Goal: Task Accomplishment & Management: Manage account settings

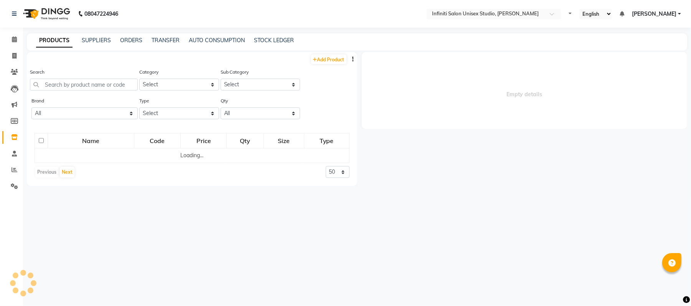
select select
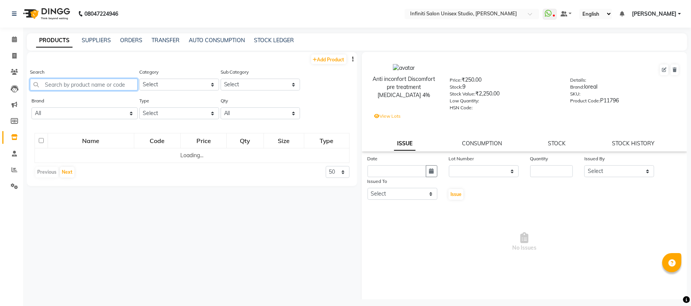
click at [107, 85] on input "text" at bounding box center [84, 85] width 108 height 12
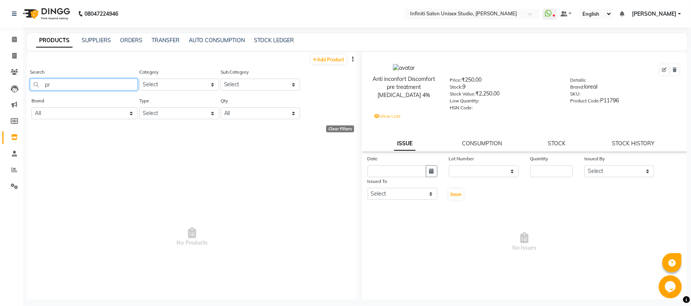
type input "p"
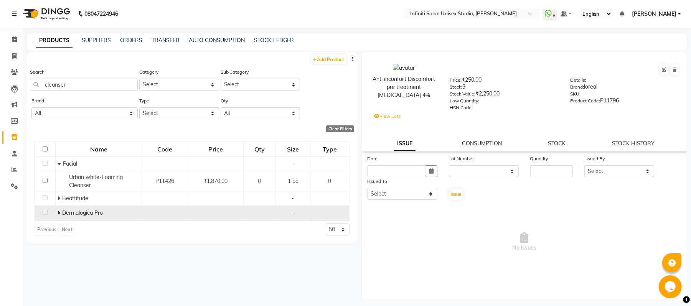
click at [61, 212] on span at bounding box center [60, 213] width 5 height 7
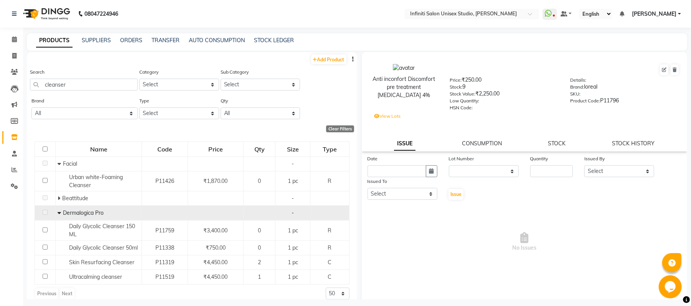
scroll to position [8, 0]
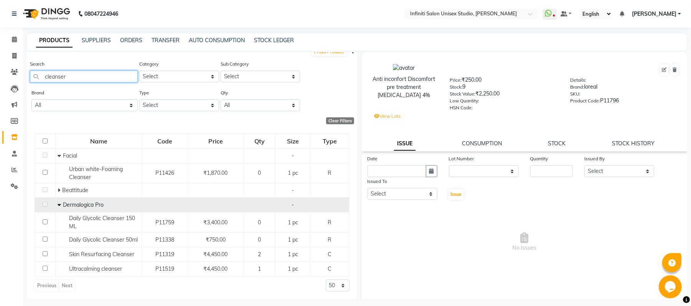
click at [108, 75] on input "cleanser" at bounding box center [84, 77] width 108 height 12
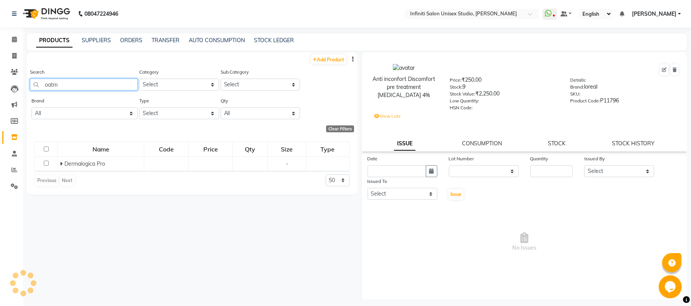
scroll to position [0, 0]
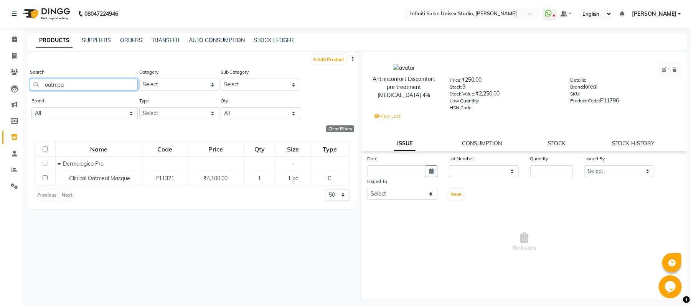
type input "oatmeal"
click at [106, 85] on input "oatmeal" at bounding box center [84, 85] width 108 height 12
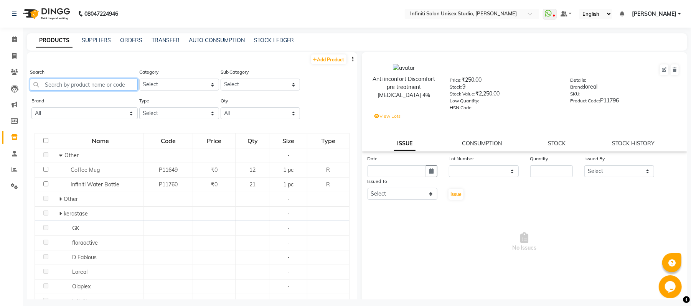
click at [95, 83] on input "text" at bounding box center [84, 85] width 108 height 12
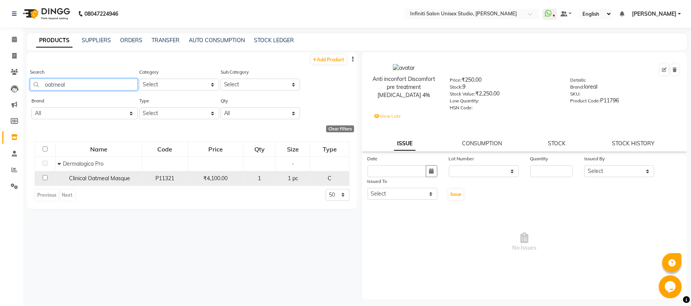
type input "oatmeal"
click at [105, 178] on span "Clinical Oatmeal Masque" at bounding box center [99, 178] width 61 height 7
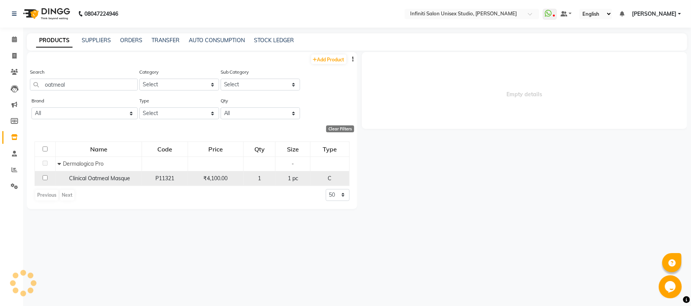
select select
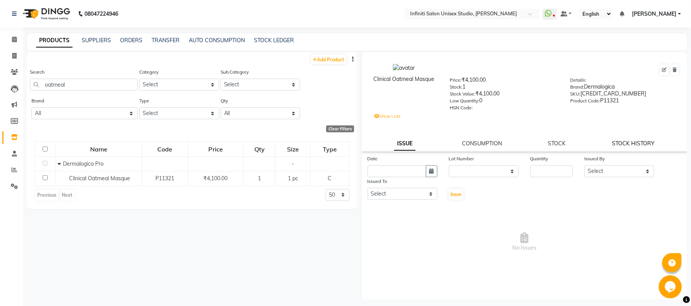
click at [628, 142] on link "STOCK HISTORY" at bounding box center [634, 143] width 43 height 7
select select "all"
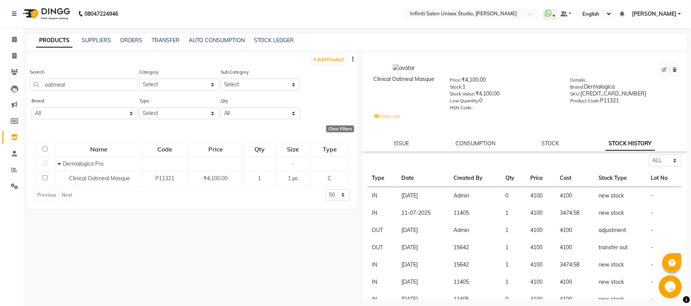
scroll to position [13, 0]
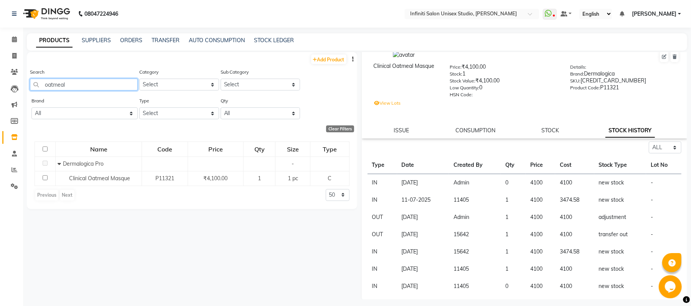
click at [114, 85] on input "oatmeal" at bounding box center [84, 85] width 108 height 12
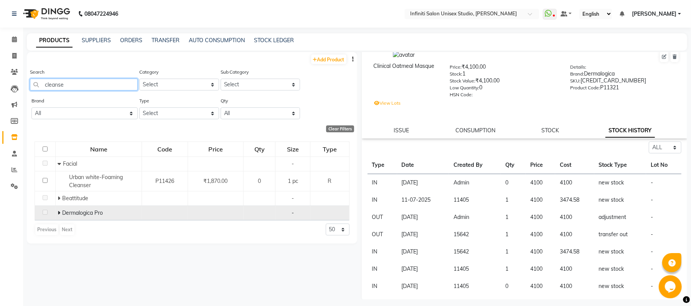
type input "cleanse"
click at [59, 214] on icon at bounding box center [59, 212] width 3 height 5
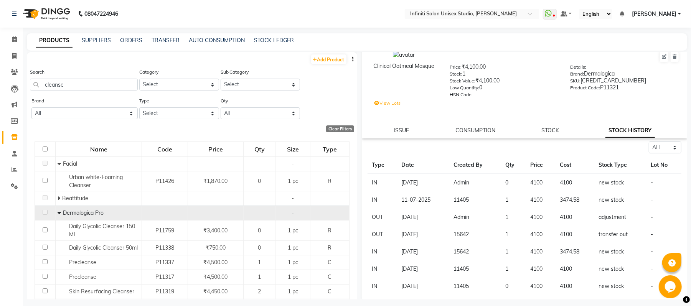
scroll to position [38, 0]
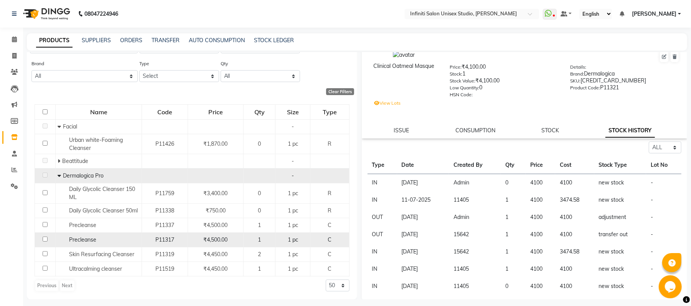
click at [110, 237] on div "Precleanse" at bounding box center [99, 240] width 82 height 8
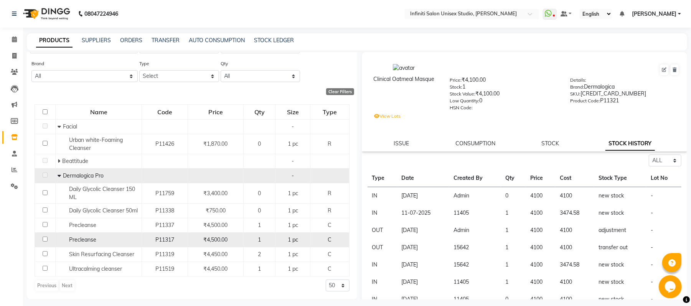
select select "all"
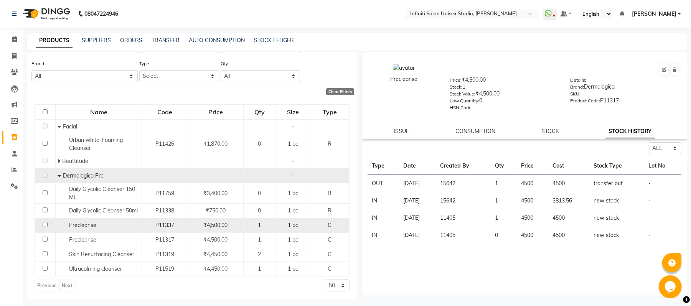
click at [108, 225] on div "Precleanse" at bounding box center [99, 226] width 82 height 8
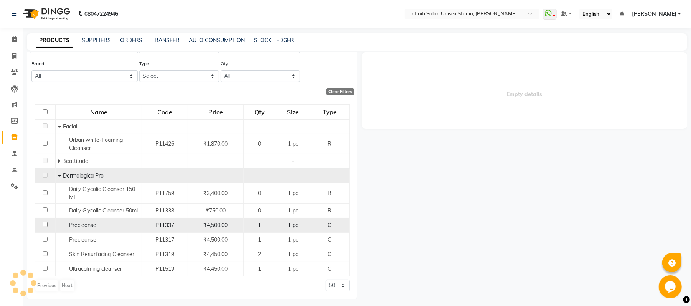
select select "all"
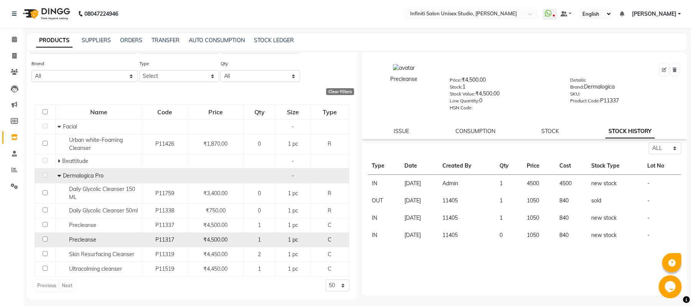
click at [101, 243] on div "Precleanse" at bounding box center [99, 240] width 82 height 8
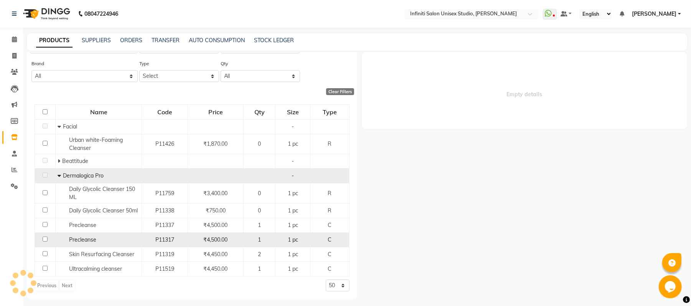
select select "all"
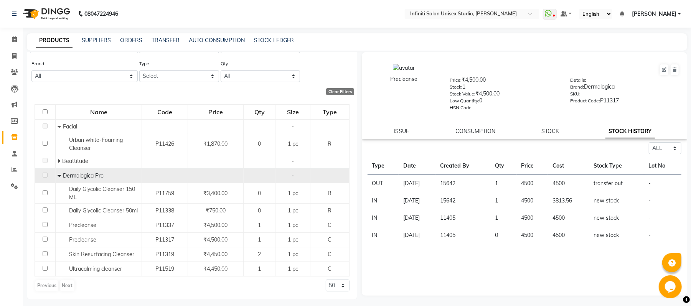
click at [637, 134] on link "STOCK HISTORY" at bounding box center [631, 132] width 50 height 14
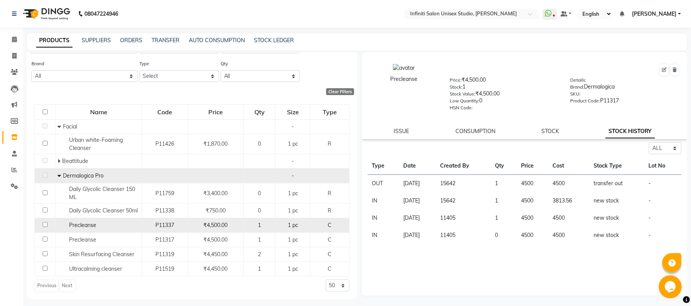
click at [99, 225] on div "Precleanse" at bounding box center [99, 226] width 82 height 8
select select "all"
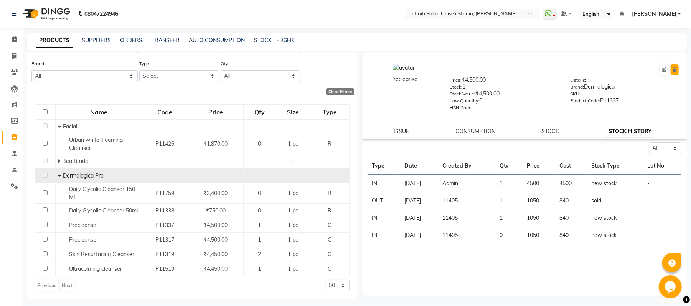
click at [678, 71] on button at bounding box center [675, 69] width 8 height 11
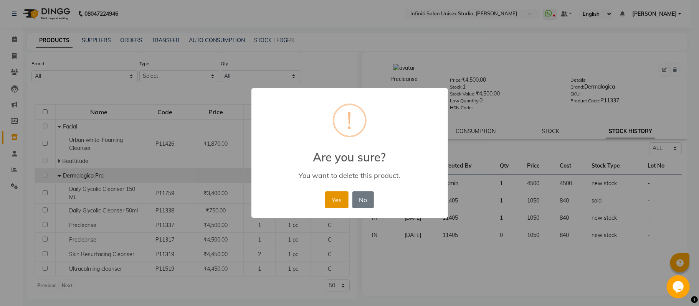
click at [343, 200] on button "Yes" at bounding box center [336, 200] width 23 height 17
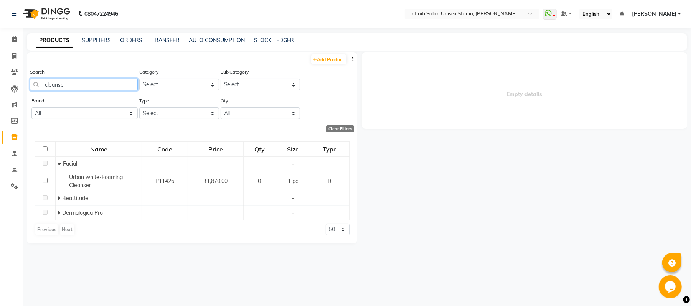
click at [103, 85] on input "cleanse" at bounding box center [84, 85] width 108 height 12
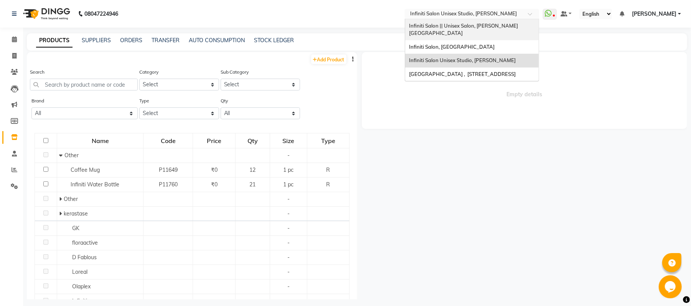
click at [504, 19] on ng-select "Select Location × Infiniti Salon Unisex Studio, Devendra Nagar Infiniti Salon |…" at bounding box center [472, 14] width 134 height 10
click at [481, 20] on div "Infiniti Salon || Unisex Salon, [PERSON_NAME][GEOGRAPHIC_DATA]" at bounding box center [472, 29] width 134 height 21
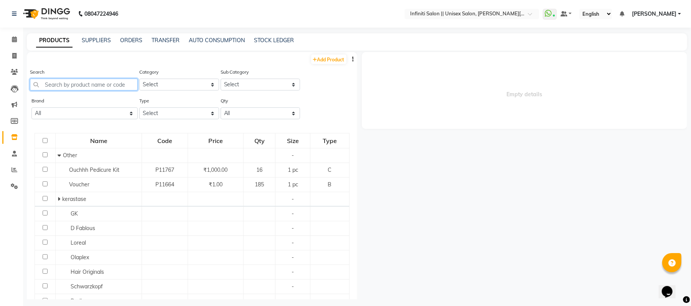
click at [125, 84] on input "text" at bounding box center [84, 85] width 108 height 12
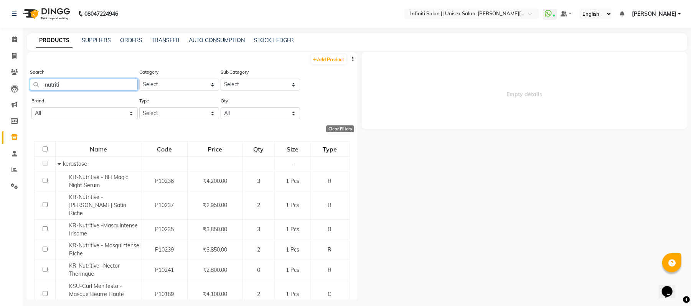
click at [127, 85] on input "nutriti" at bounding box center [84, 85] width 108 height 12
type input "n"
